Goal: Information Seeking & Learning: Learn about a topic

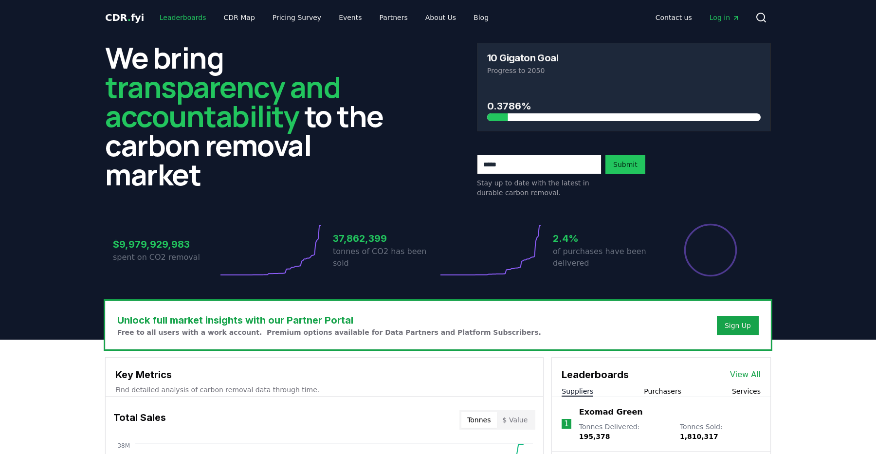
click at [188, 15] on link "Leaderboards" at bounding box center [183, 18] width 62 height 18
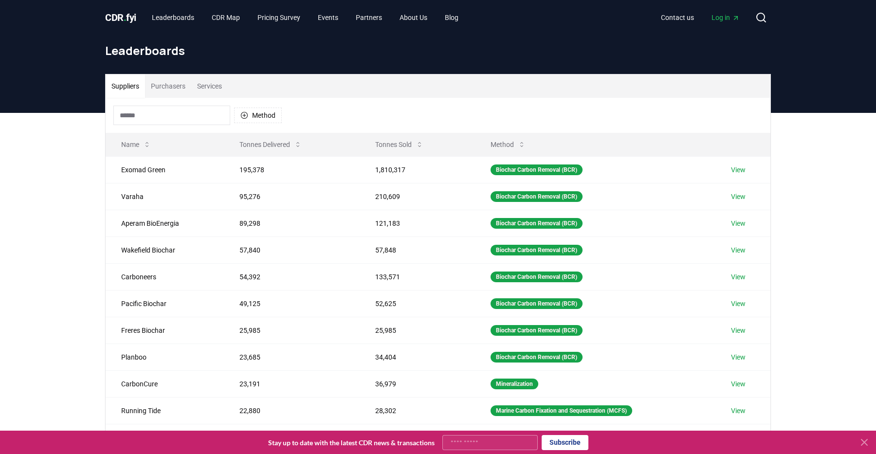
click at [225, 116] on input at bounding box center [171, 115] width 117 height 19
click at [262, 118] on button "Method" at bounding box center [258, 115] width 48 height 16
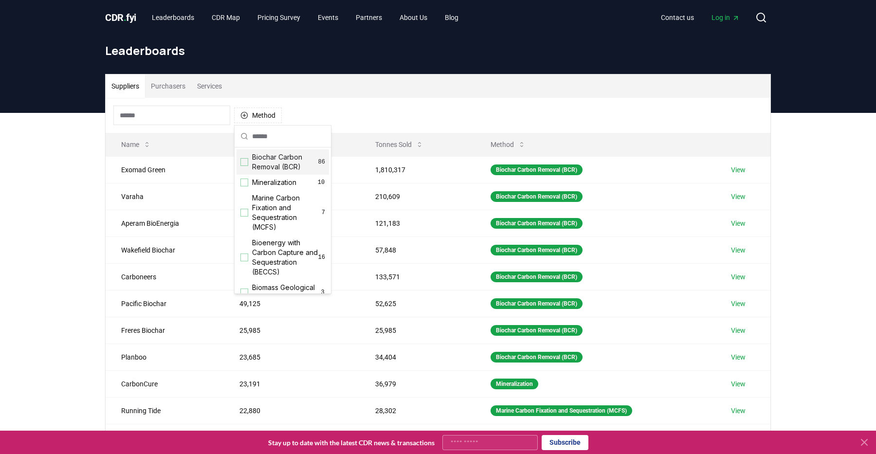
click at [192, 118] on input at bounding box center [171, 115] width 117 height 19
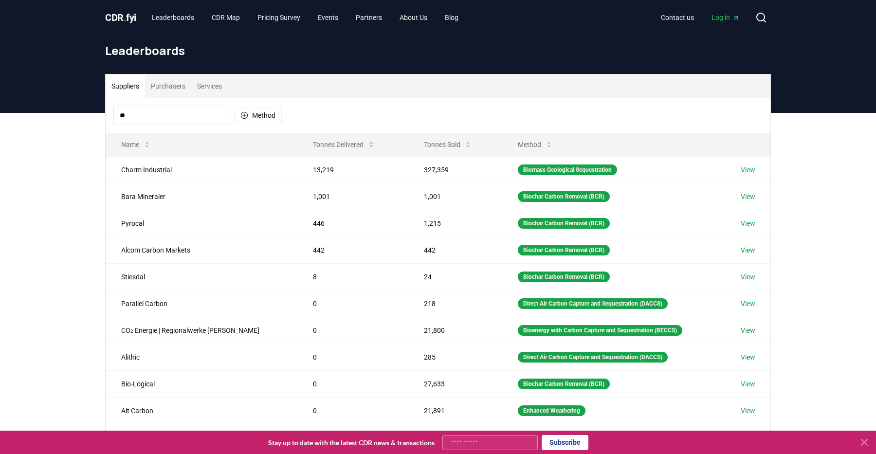
type input "*"
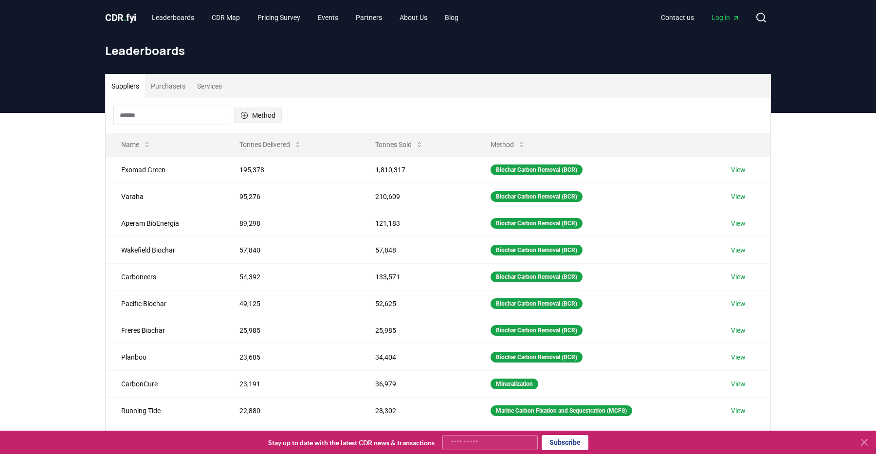
click at [267, 115] on button "Method" at bounding box center [258, 115] width 48 height 16
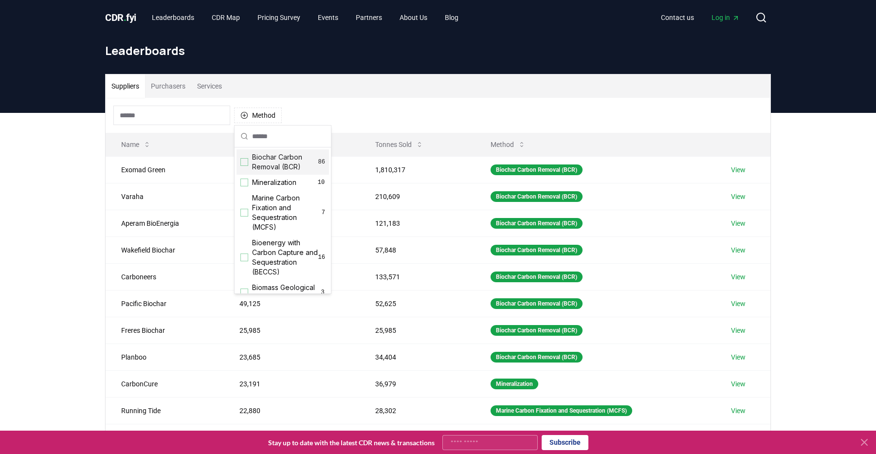
click at [207, 120] on input at bounding box center [171, 115] width 117 height 19
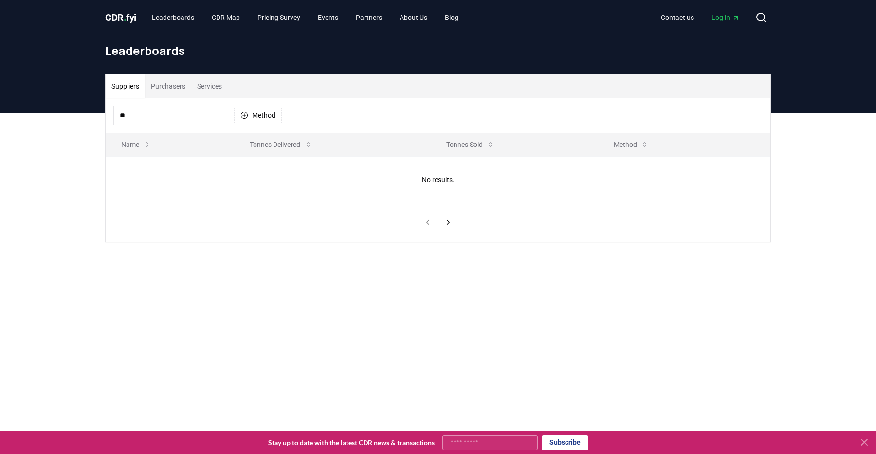
type input "*"
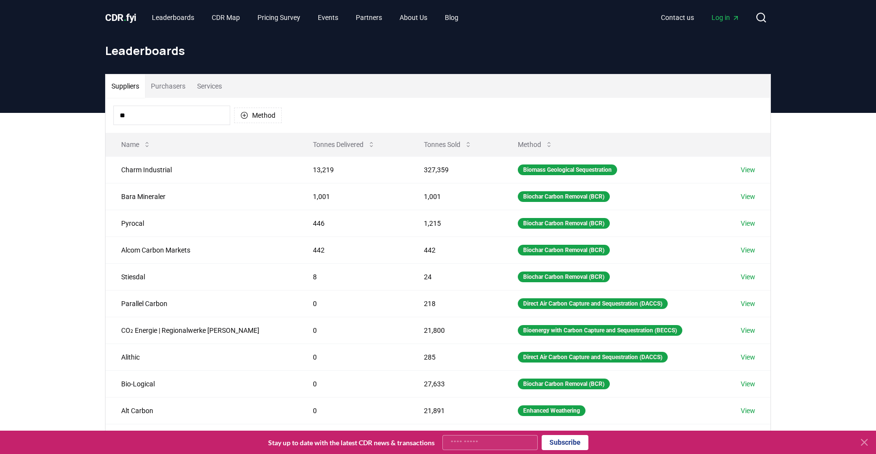
type input "*"
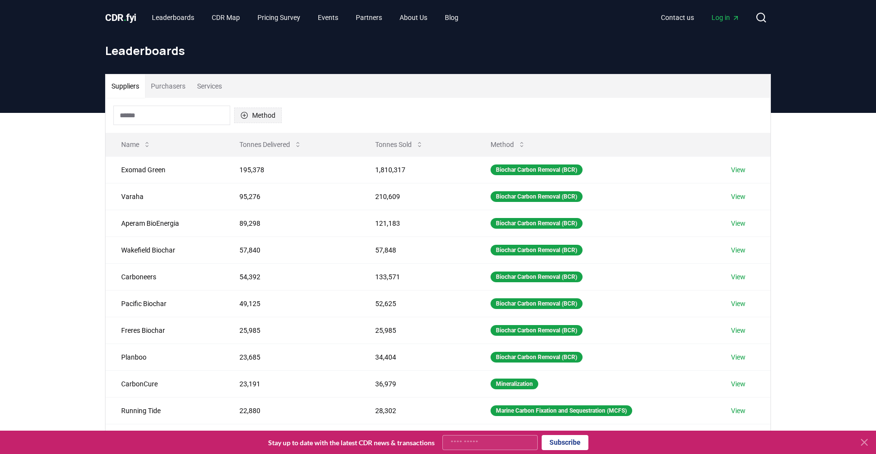
click at [266, 112] on button "Method" at bounding box center [258, 115] width 48 height 16
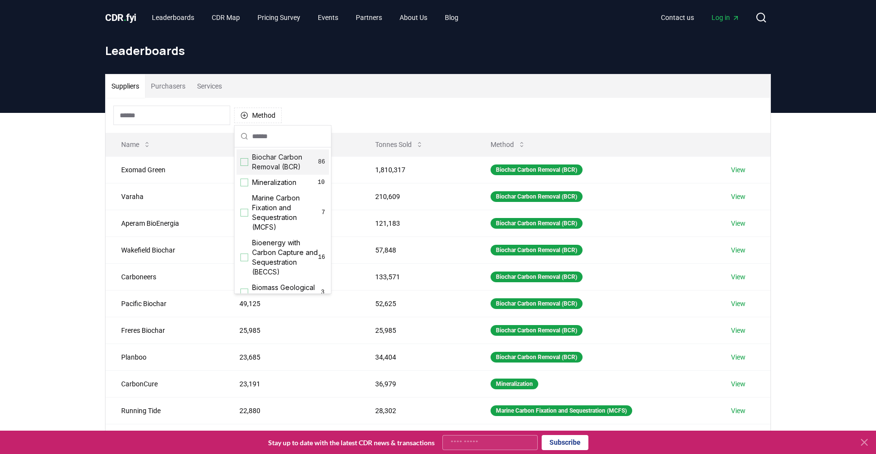
click at [363, 86] on div "Suppliers Purchasers Services" at bounding box center [438, 85] width 664 height 23
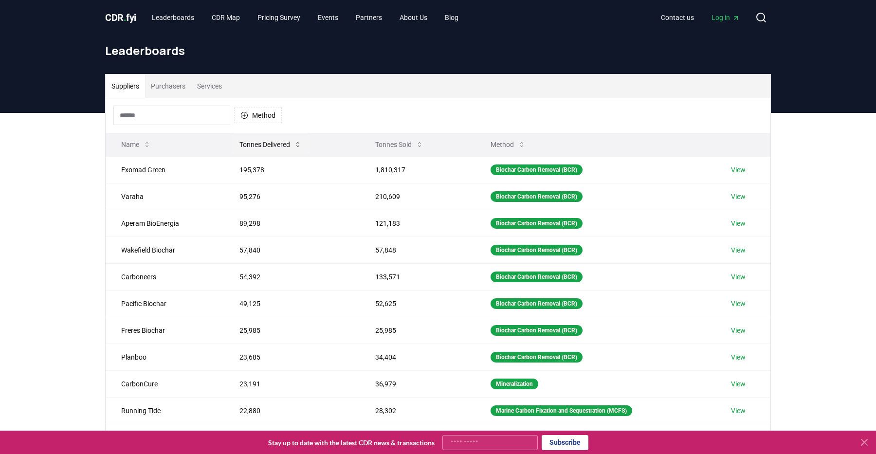
click at [261, 143] on button "Tonnes Delivered" at bounding box center [271, 144] width 78 height 19
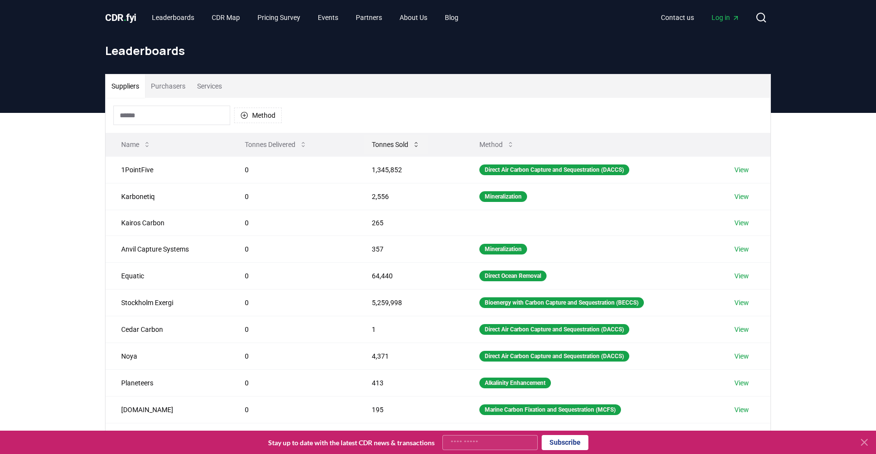
click at [387, 142] on button "Tonnes Sold" at bounding box center [396, 144] width 64 height 19
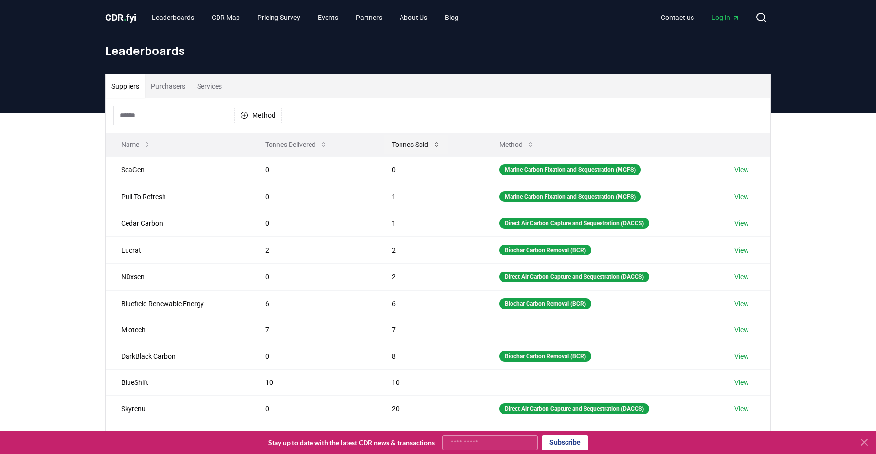
click at [387, 142] on button "Tonnes Sold" at bounding box center [416, 144] width 64 height 19
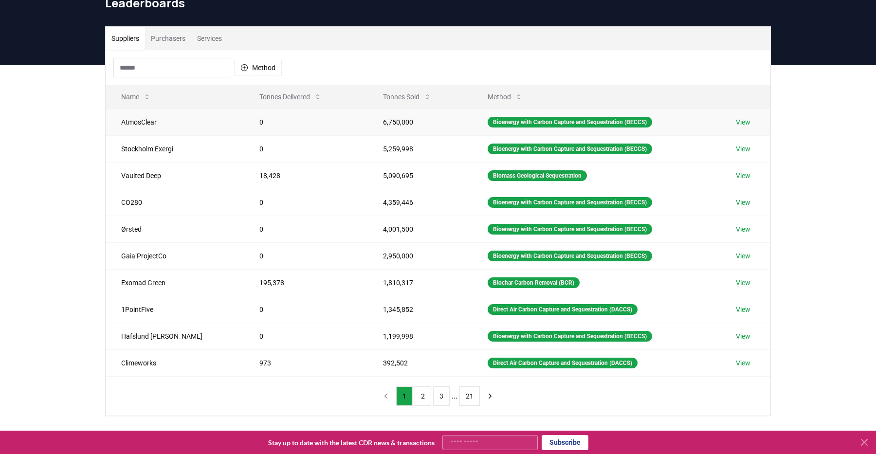
scroll to position [61, 0]
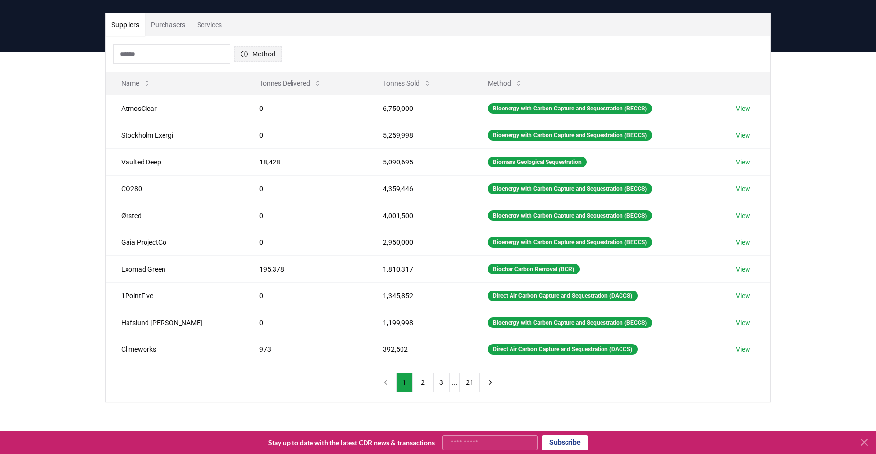
click at [267, 46] on button "Method" at bounding box center [258, 54] width 48 height 16
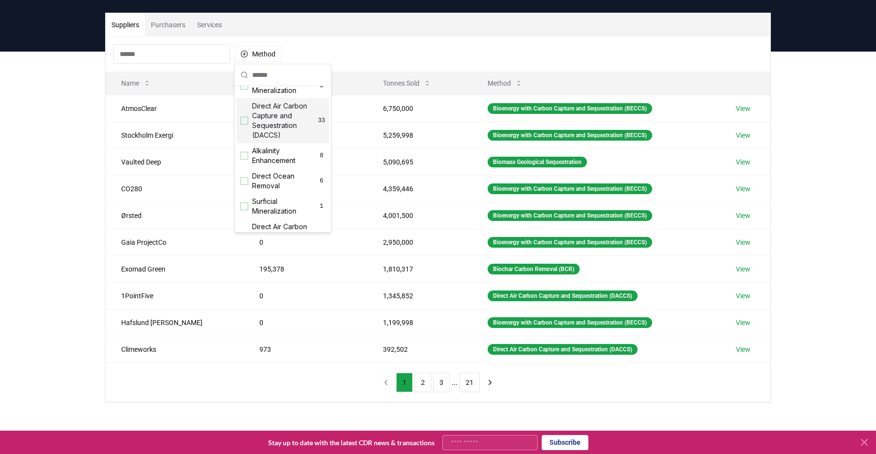
scroll to position [177, 0]
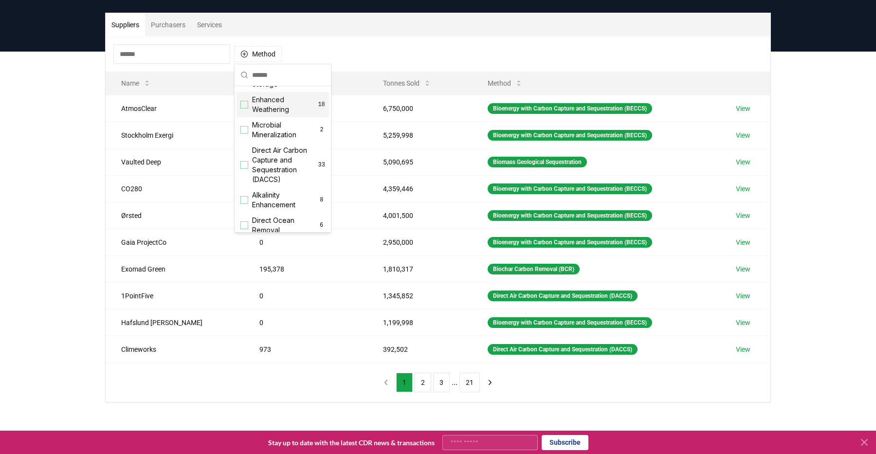
click at [270, 106] on span "Enhanced Weathering" at bounding box center [285, 104] width 66 height 19
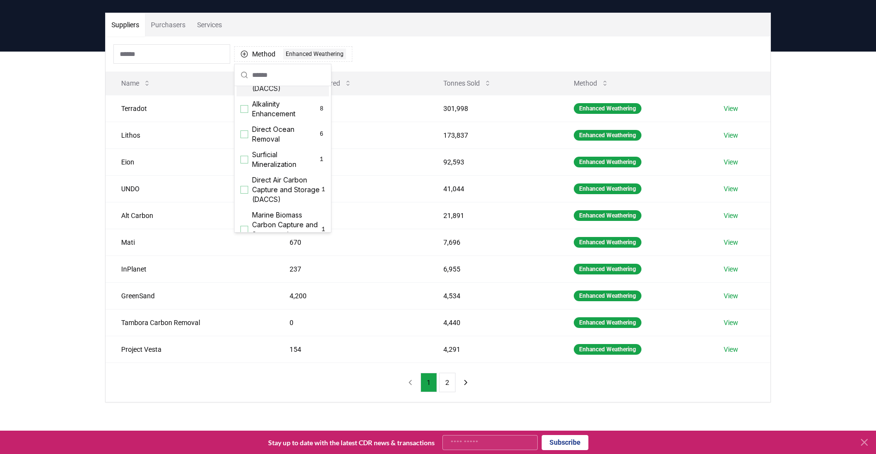
click at [267, 166] on span "Surficial Mineralization" at bounding box center [285, 159] width 66 height 19
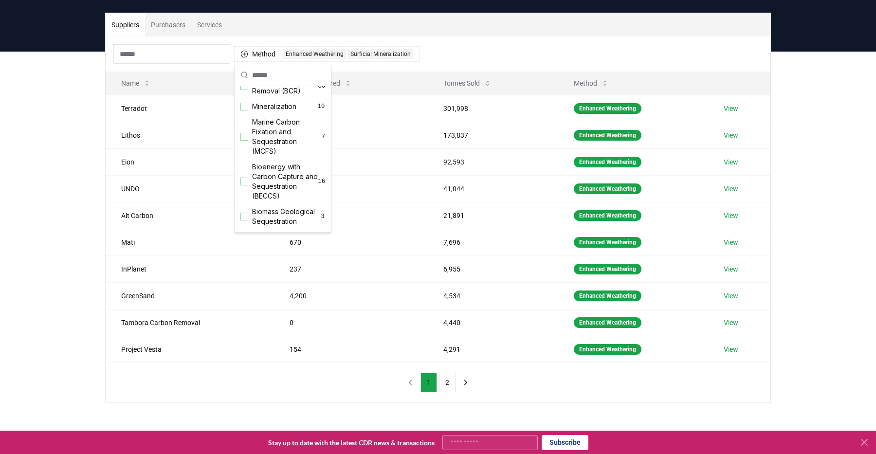
scroll to position [0, 0]
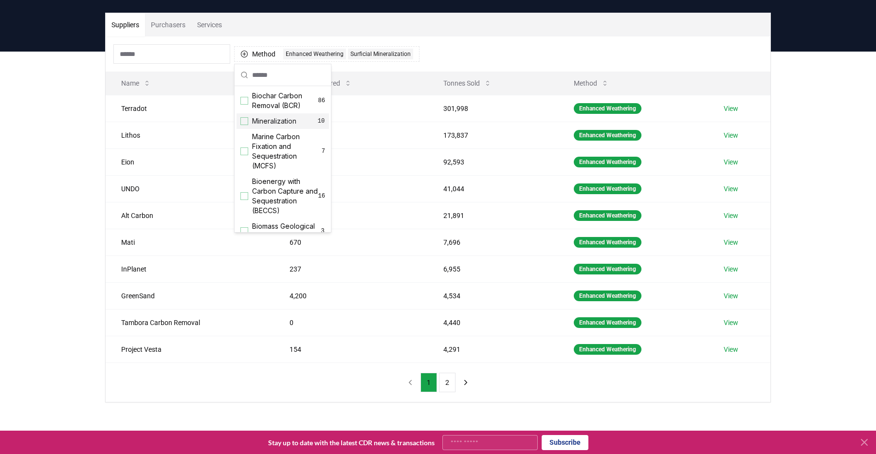
click at [276, 125] on span "Mineralization" at bounding box center [274, 121] width 44 height 10
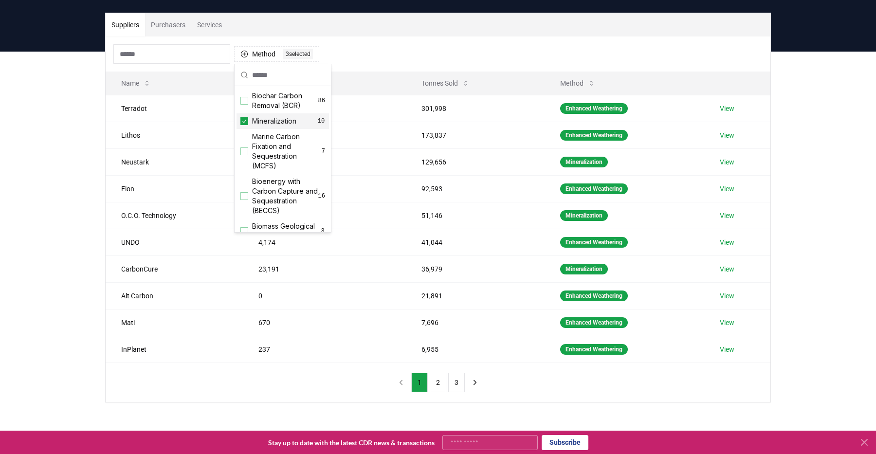
click at [78, 162] on div "Suppliers Purchasers Services Method 3 3 selected Name Tonnes Delivered Tonnes …" at bounding box center [438, 247] width 876 height 390
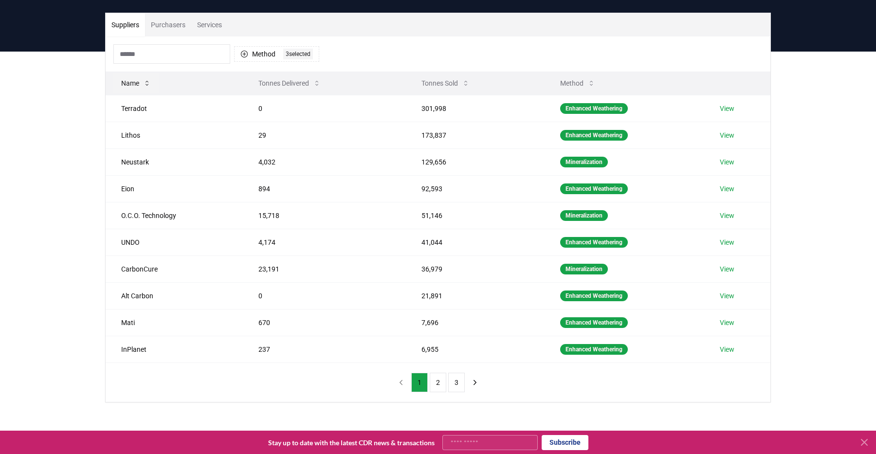
click at [152, 84] on button "Name" at bounding box center [135, 82] width 45 height 19
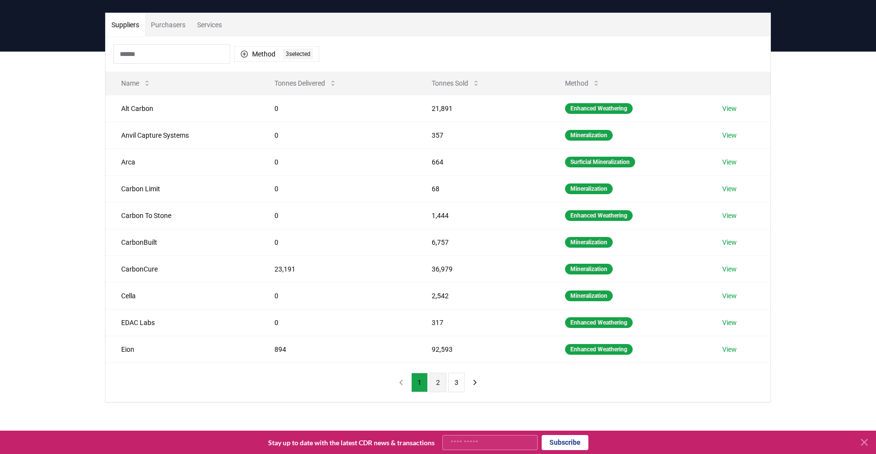
click at [436, 384] on button "2" at bounding box center [438, 382] width 17 height 19
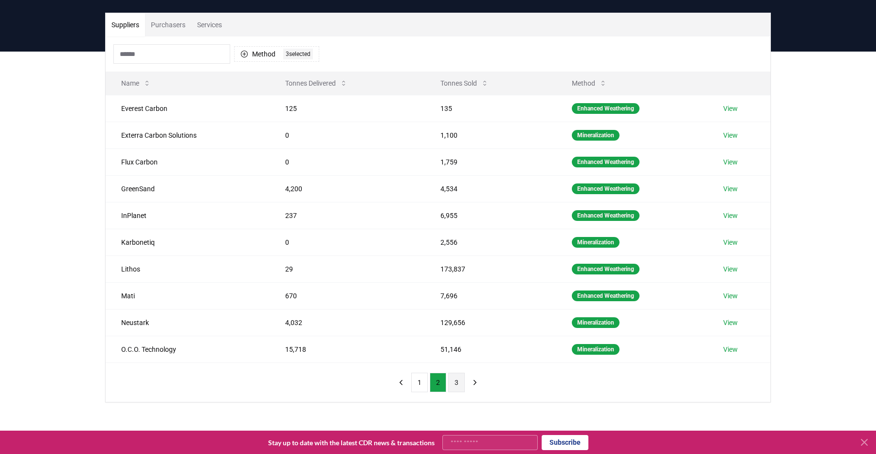
click at [455, 385] on button "3" at bounding box center [456, 382] width 17 height 19
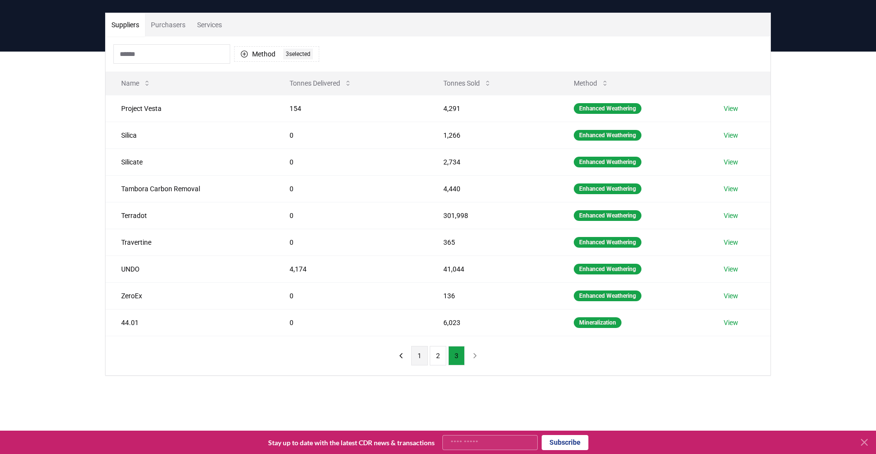
click at [422, 357] on button "1" at bounding box center [419, 355] width 17 height 19
